Goal: Task Accomplishment & Management: Manage account settings

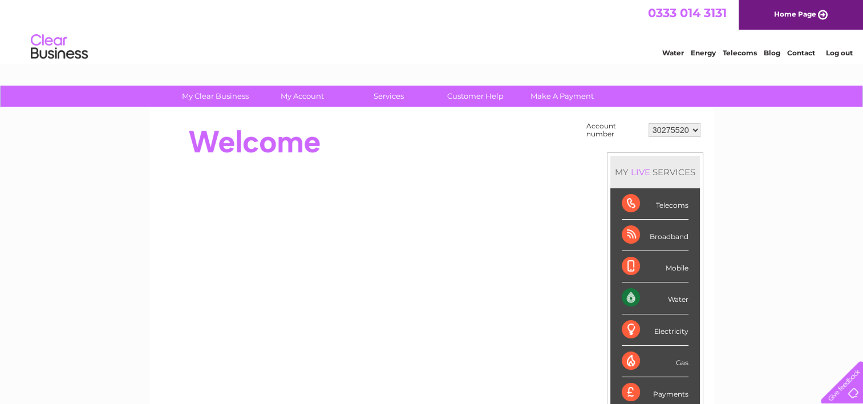
click at [635, 294] on div "Water" at bounding box center [655, 297] width 67 height 31
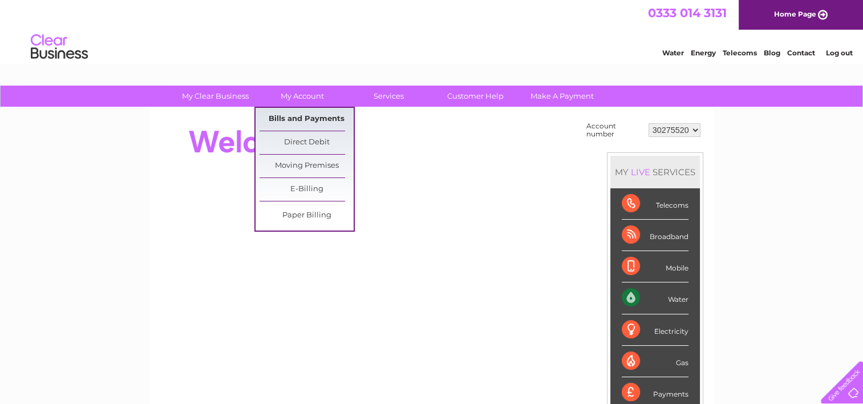
click at [313, 116] on link "Bills and Payments" at bounding box center [307, 119] width 94 height 23
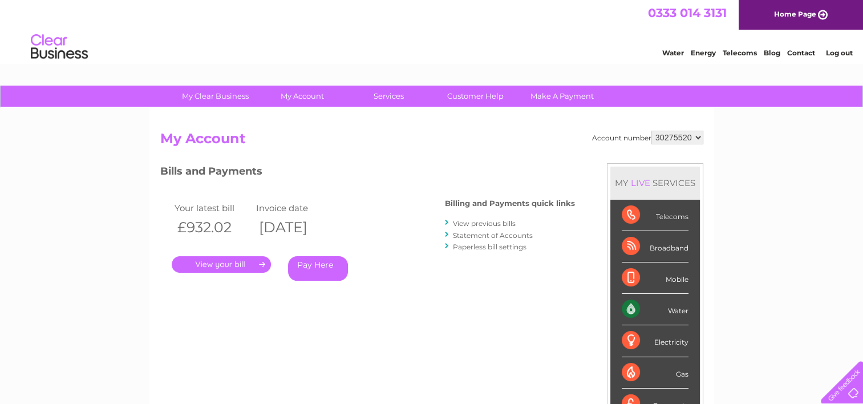
click at [242, 268] on link "." at bounding box center [221, 264] width 99 height 17
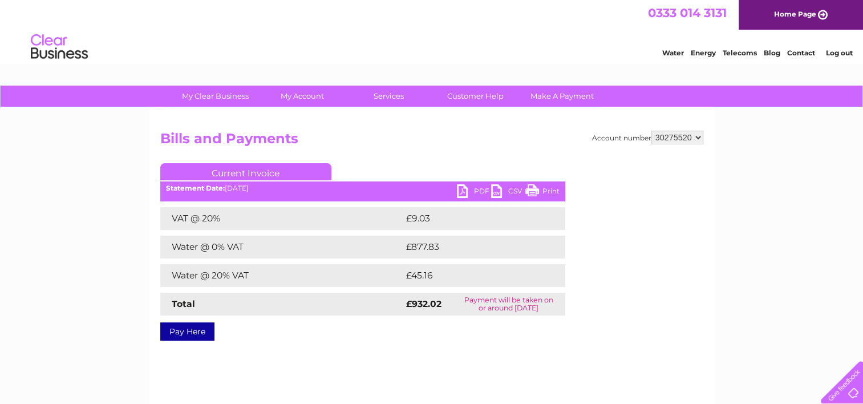
click at [480, 188] on link "PDF" at bounding box center [474, 192] width 34 height 17
